Goal: Task Accomplishment & Management: Manage account settings

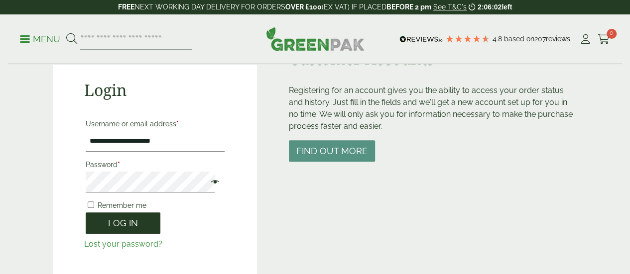
click at [115, 232] on button "Log in" at bounding box center [123, 223] width 75 height 21
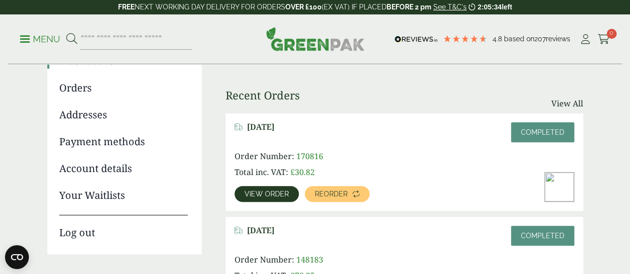
scroll to position [105, 0]
click at [394, 87] on div "Upcoming Orders Recent Orders View All [DATE] Completed Order Number: 170816 To…" at bounding box center [405, 176] width 358 height 275
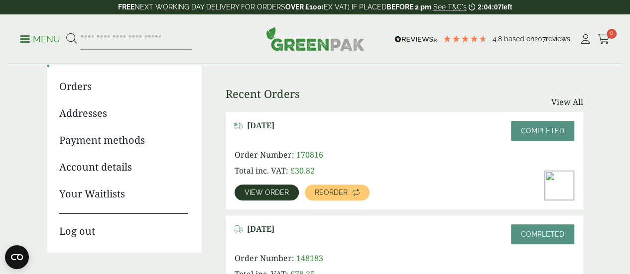
scroll to position [107, 0]
click at [345, 97] on div "Recent Orders View All" at bounding box center [405, 99] width 358 height 25
click at [409, 83] on div "Upcoming Orders Recent Orders View All [DATE] Completed Order Number: 170816 To…" at bounding box center [405, 175] width 358 height 275
click at [425, 81] on div "Upcoming Orders Recent Orders View All [DATE] Completed Order Number: 170816 To…" at bounding box center [405, 175] width 358 height 275
